Goal: Information Seeking & Learning: Find specific fact

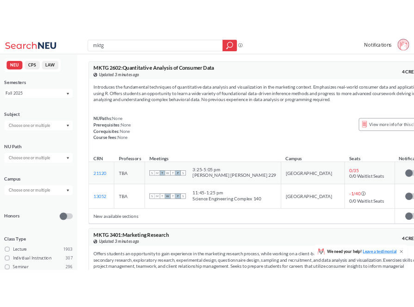
scroll to position [5216, 0]
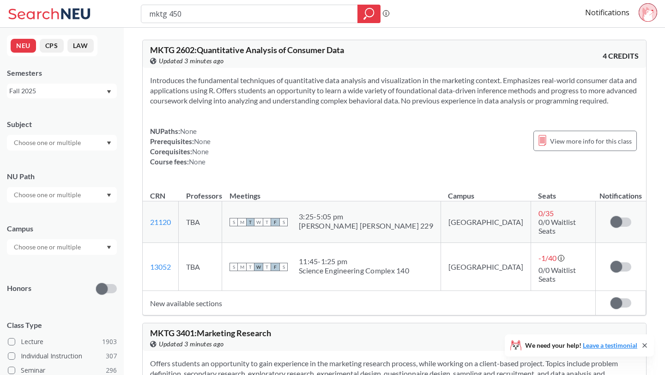
type input "mktg 4506"
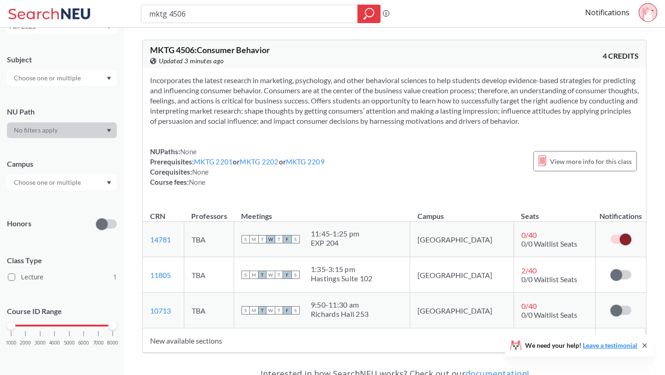
click at [202, 12] on input "mktg 4506" at bounding box center [249, 14] width 203 height 16
type input "mktg 4560"
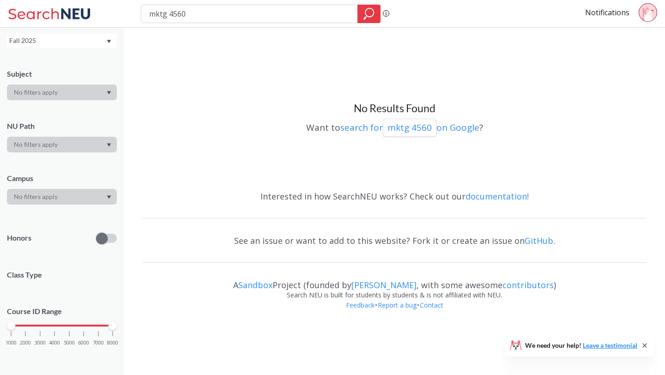
click at [196, 8] on input "mktg 4560" at bounding box center [249, 14] width 203 height 16
drag, startPoint x: 171, startPoint y: 11, endPoint x: 148, endPoint y: 11, distance: 22.6
click at [147, 11] on div "mktg 4560" at bounding box center [261, 14] width 240 height 18
type input "560"
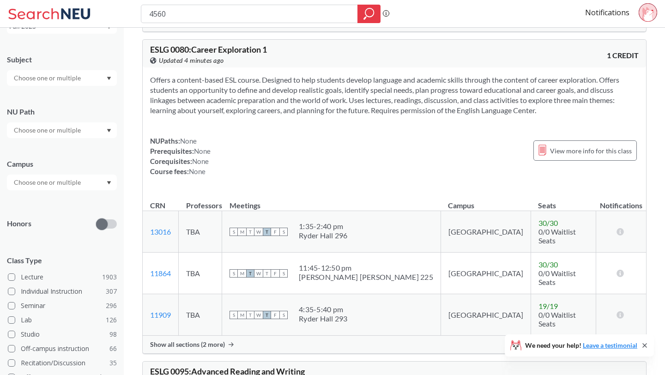
scroll to position [240, 0]
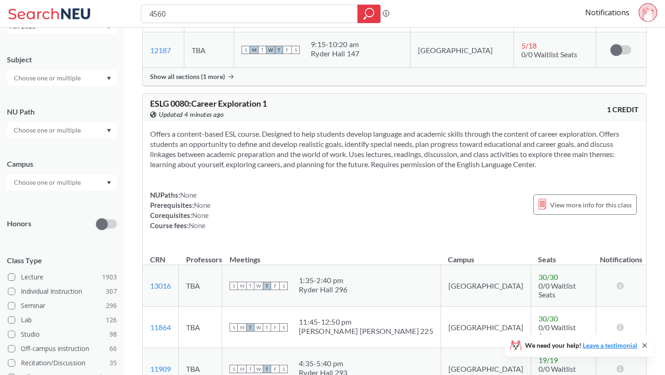
drag, startPoint x: 173, startPoint y: 14, endPoint x: 157, endPoint y: 14, distance: 15.7
click at [157, 13] on input "4560" at bounding box center [249, 14] width 203 height 16
type input "4506"
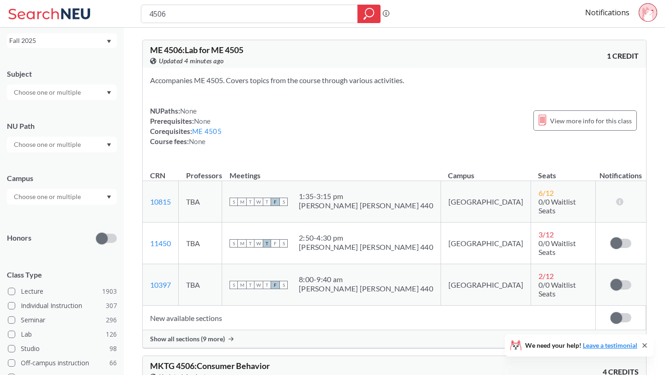
scroll to position [65, 0]
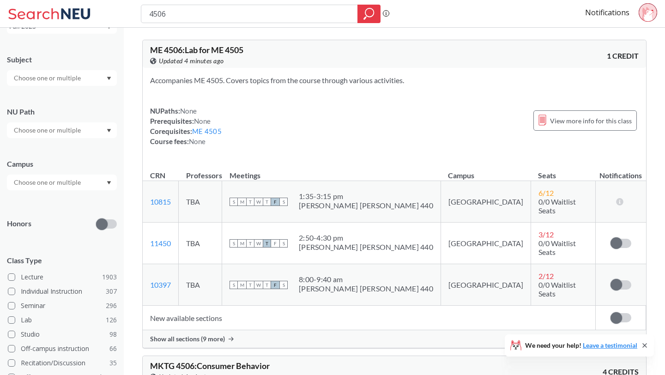
drag, startPoint x: 179, startPoint y: 17, endPoint x: 151, endPoint y: 12, distance: 29.0
click at [151, 13] on input "4506" at bounding box center [249, 14] width 203 height 16
type input "creating value"
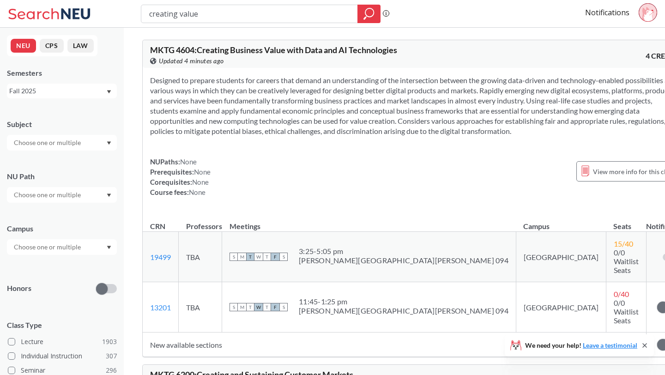
drag, startPoint x: 232, startPoint y: 18, endPoint x: 141, endPoint y: 3, distance: 91.9
click at [141, 3] on div "creating value Phrase search guarantees the exact search appears in the results…" at bounding box center [332, 14] width 665 height 28
type input "brand management"
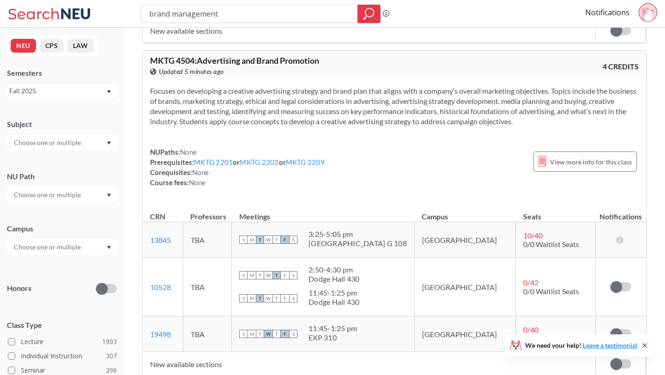
scroll to position [639, 0]
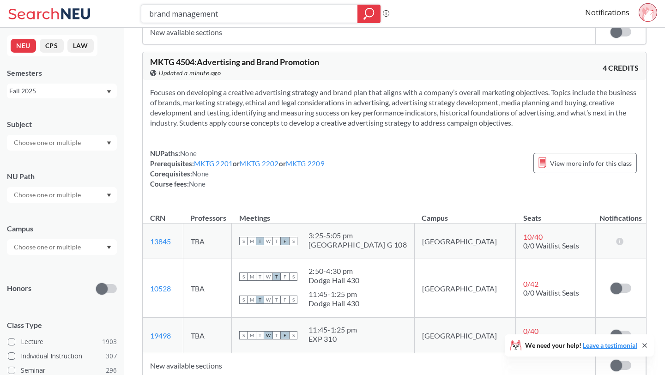
drag, startPoint x: 226, startPoint y: 16, endPoint x: 138, endPoint y: 16, distance: 88.3
click at [138, 16] on div "brand management Phrase search guarantees the exact search appears in the resul…" at bounding box center [332, 14] width 665 height 28
type input "3301"
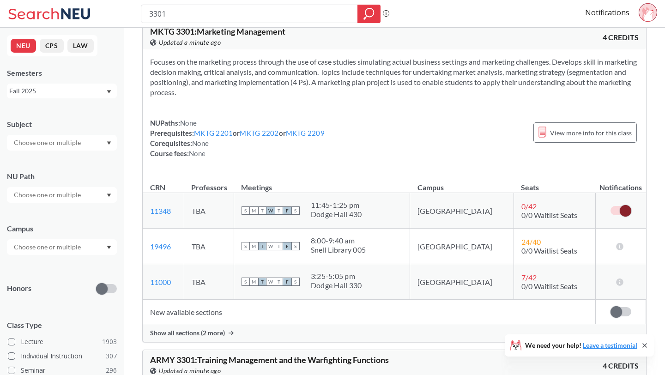
scroll to position [965, 0]
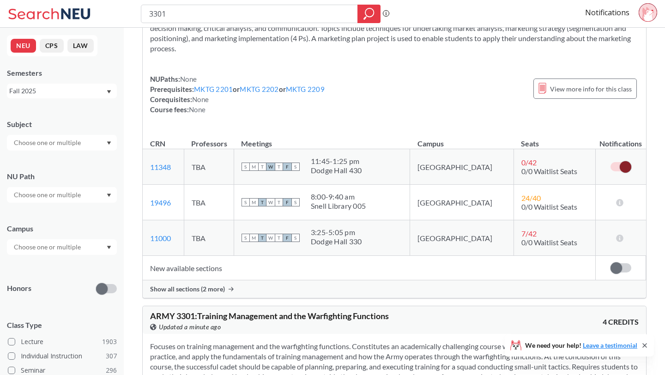
click at [224, 292] on span "Show all sections (2 more)" at bounding box center [187, 289] width 75 height 8
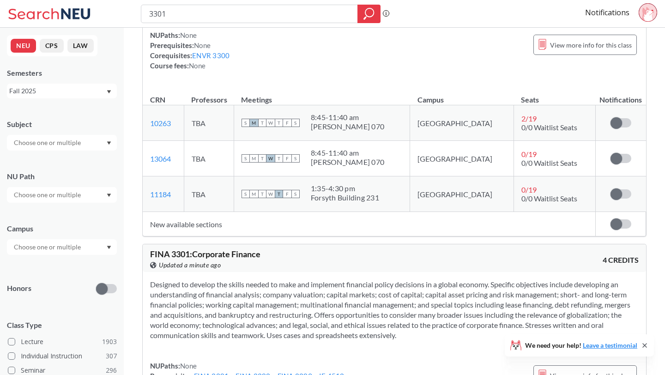
scroll to position [0, 0]
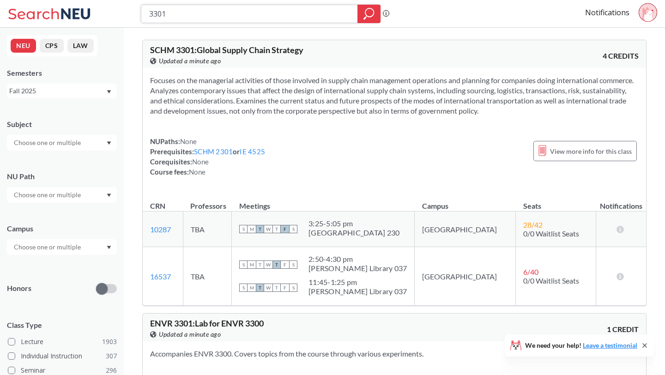
drag, startPoint x: 196, startPoint y: 14, endPoint x: 123, endPoint y: 9, distance: 73.2
click at [123, 9] on div "3301 Phrase search guarantees the exact search appears in the results. Ex. If y…" at bounding box center [332, 14] width 665 height 28
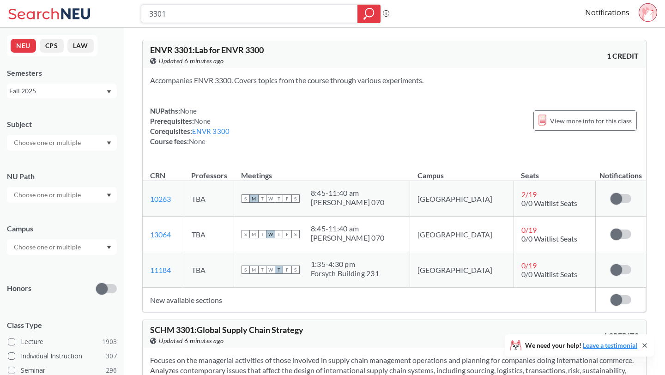
click at [177, 14] on input "3301" at bounding box center [249, 14] width 203 height 16
drag, startPoint x: 177, startPoint y: 14, endPoint x: 146, endPoint y: 13, distance: 31.4
click at [149, 13] on input "3301" at bounding box center [249, 14] width 203 height 16
type input "artd 1001"
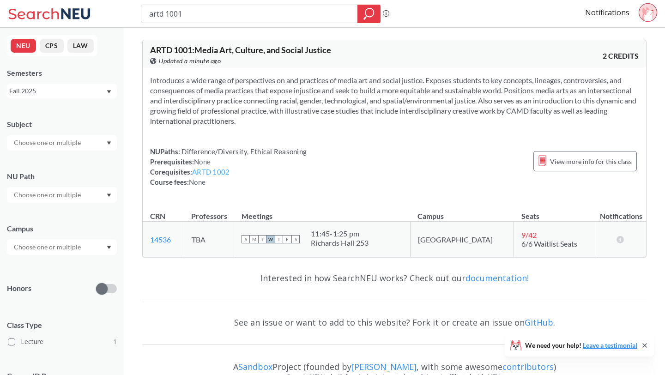
click at [207, 172] on link "ARTD 1002" at bounding box center [210, 172] width 37 height 8
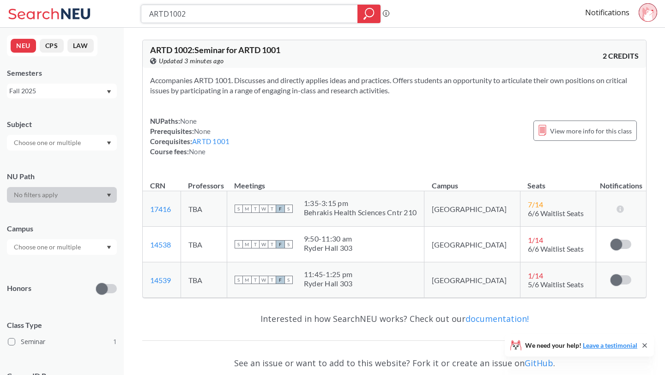
drag, startPoint x: 192, startPoint y: 14, endPoint x: 137, endPoint y: 14, distance: 54.5
click at [138, 14] on div "ARTD1002 Phrase search guarantees the exact search appears in the results. Ex. …" at bounding box center [332, 14] width 665 height 28
type input "mgmt 3435"
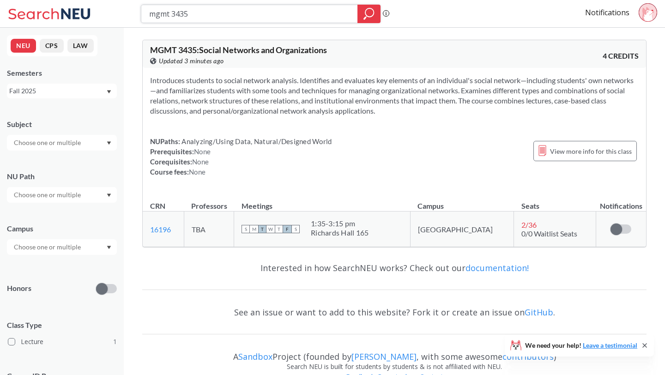
drag, startPoint x: 198, startPoint y: 17, endPoint x: 134, endPoint y: 14, distance: 63.8
click at [135, 15] on div "mgmt 3435 Phrase search guarantees the exact search appears in the results. Ex.…" at bounding box center [332, 14] width 665 height 28
click at [213, 22] on div "mgmt 3435" at bounding box center [261, 14] width 240 height 18
drag, startPoint x: 202, startPoint y: 9, endPoint x: 129, endPoint y: 12, distance: 72.6
click at [129, 12] on div "mgmt 3435 Phrase search guarantees the exact search appears in the results. Ex.…" at bounding box center [332, 14] width 665 height 28
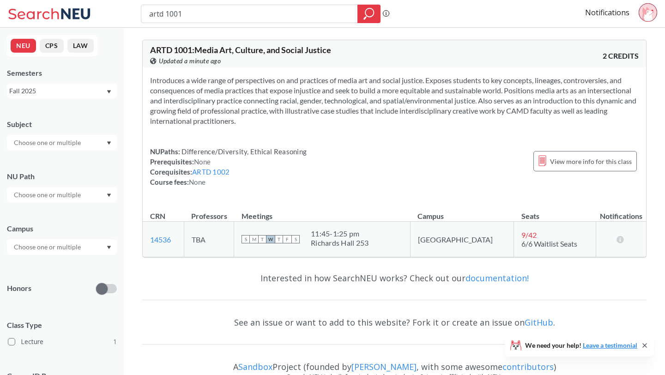
click at [211, 177] on div "NUPaths: Difference/Diversity, Ethical Reasoning Prerequisites: None Corequisit…" at bounding box center [228, 166] width 157 height 41
click at [208, 171] on link "ARTD 1002" at bounding box center [210, 172] width 37 height 8
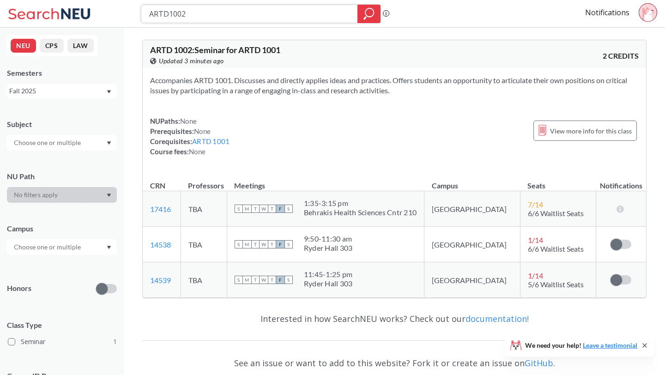
click at [192, 16] on input "ARTD1002" at bounding box center [249, 14] width 203 height 16
type input "ARTD1001"
